Goal: Find specific page/section: Find specific page/section

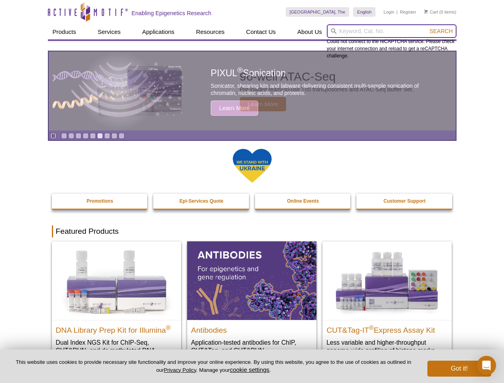
click at [391, 31] on input "search" at bounding box center [392, 31] width 130 height 14
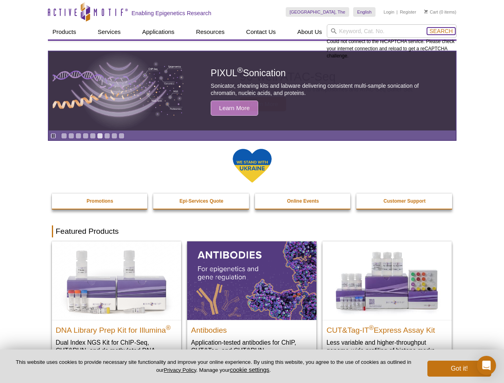
click at [441, 31] on span "Search" at bounding box center [440, 31] width 23 height 6
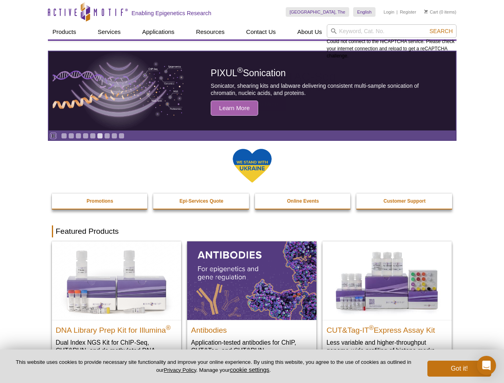
click at [53, 136] on icon "Pause" at bounding box center [53, 135] width 5 height 5
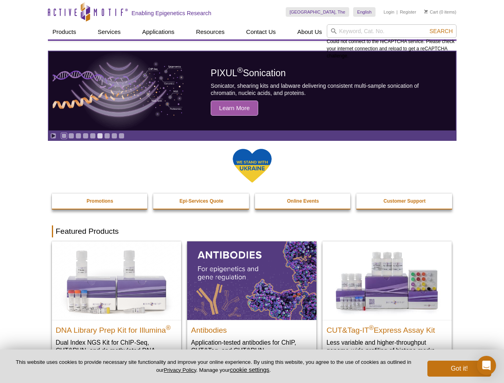
click at [64, 136] on link "Go to slide 1" at bounding box center [64, 136] width 6 height 6
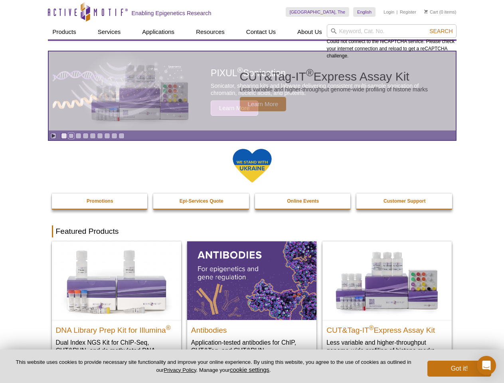
click at [71, 136] on link "Go to slide 2" at bounding box center [71, 136] width 6 height 6
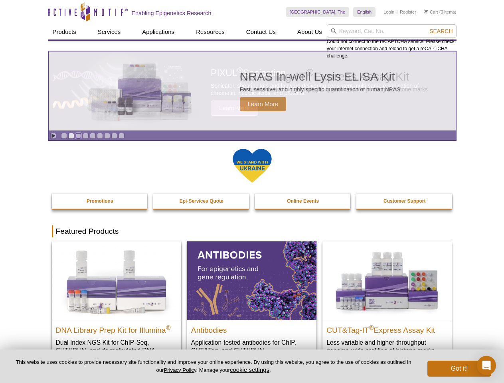
click at [78, 136] on link "Go to slide 3" at bounding box center [78, 136] width 6 height 6
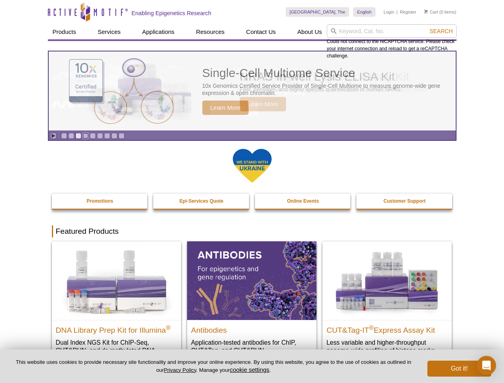
click at [85, 136] on link "Go to slide 4" at bounding box center [86, 136] width 6 height 6
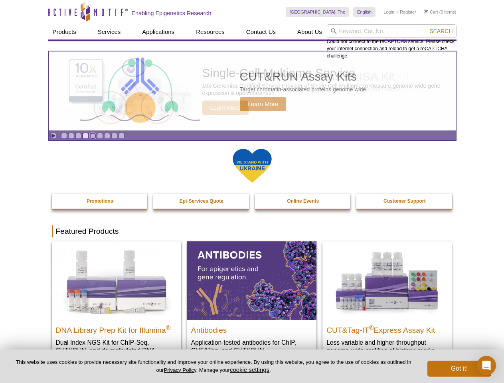
click at [93, 136] on link "Go to slide 5" at bounding box center [93, 136] width 6 height 6
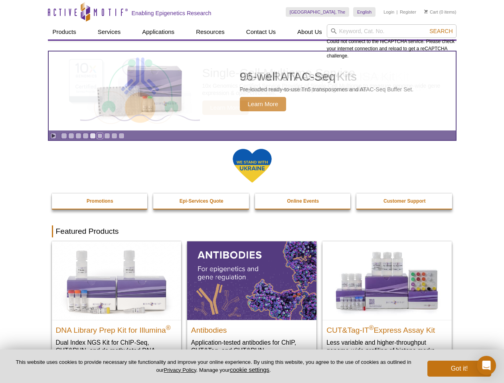
click at [100, 136] on link "Go to slide 6" at bounding box center [100, 136] width 6 height 6
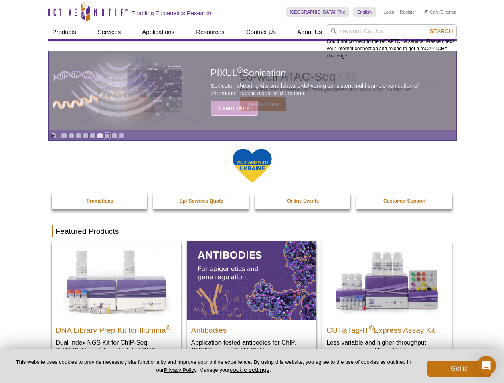
click at [107, 136] on link "Go to slide 7" at bounding box center [107, 136] width 6 height 6
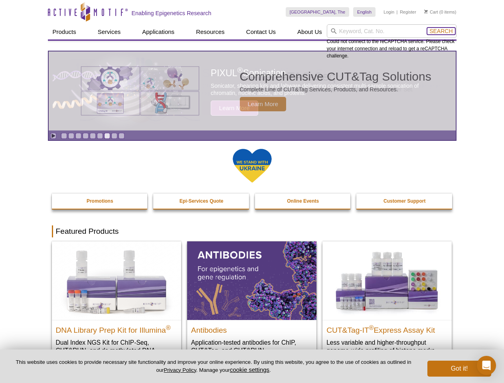
click at [441, 31] on span "Search" at bounding box center [440, 31] width 23 height 6
